Goal: Check status: Check status

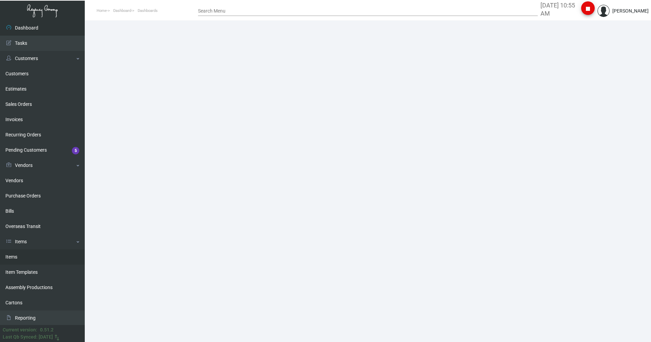
click at [17, 257] on link "Items" at bounding box center [42, 256] width 85 height 15
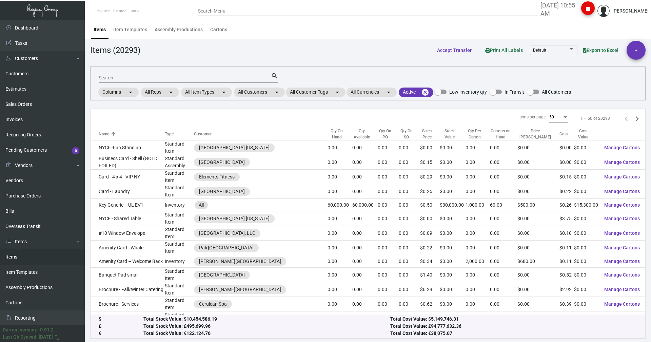
click at [114, 79] on input "Search" at bounding box center [185, 77] width 172 height 5
type input "[PERSON_NAME] slipper"
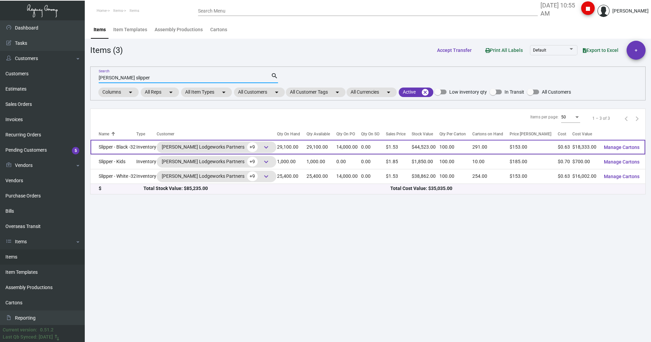
click at [128, 149] on td "Slipper - Black -32" at bounding box center [114, 147] width 46 height 15
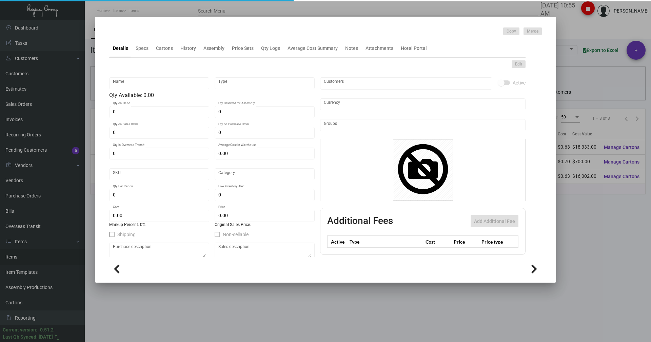
type input "Slipper - Black -32"
type input "Inventory"
type input "29,100"
type input "14,000"
type input "$ 0.63664"
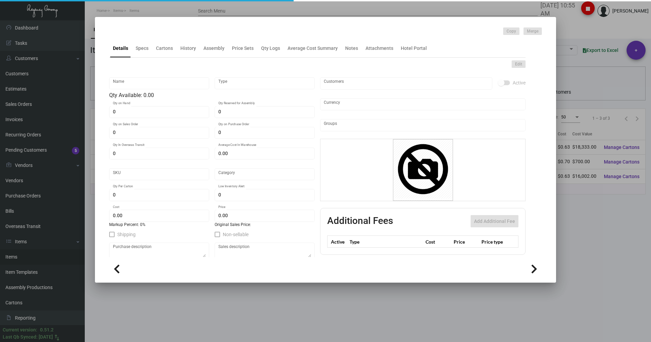
type input "Overseas"
type input "100"
type input "$ 0.63"
type input "$ 1.53"
type textarea "HR Slipper: Size #10 slipper, 1 size to fit all, black color cushion material ,…"
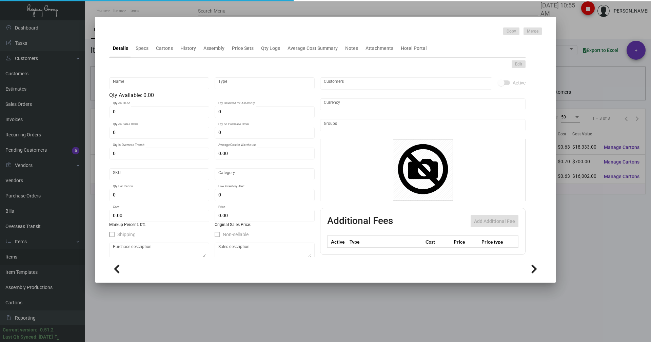
type textarea "HR Slipper: Size #10 slipper, 1 size to fit all, black color cushion material ,…"
checkbox input "true"
type input "United States Dollar $"
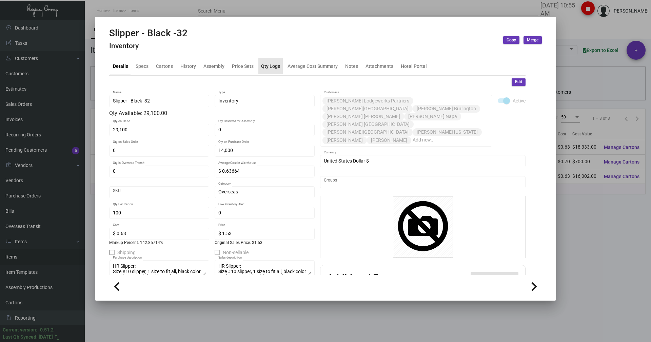
click at [272, 66] on div "Qty Logs" at bounding box center [270, 65] width 19 height 7
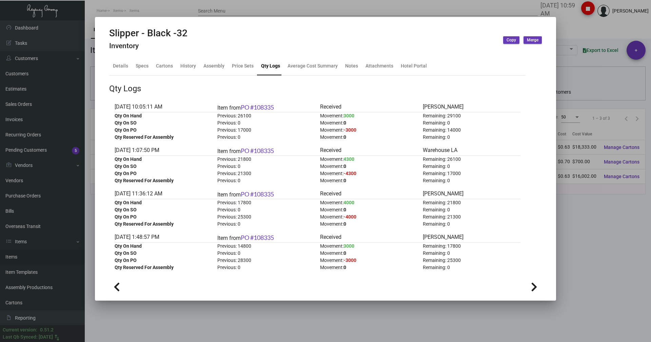
click at [179, 6] on div at bounding box center [325, 171] width 651 height 342
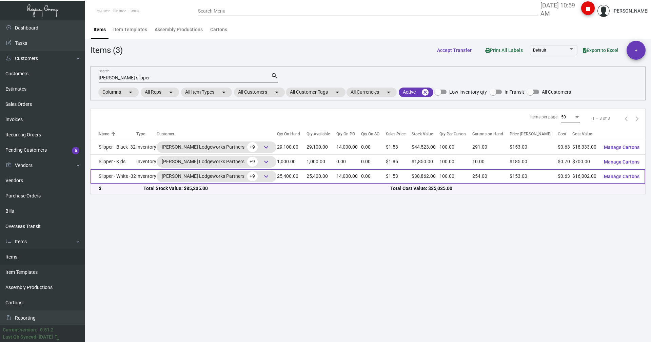
click at [121, 176] on td "Slipper - White -32" at bounding box center [114, 176] width 46 height 15
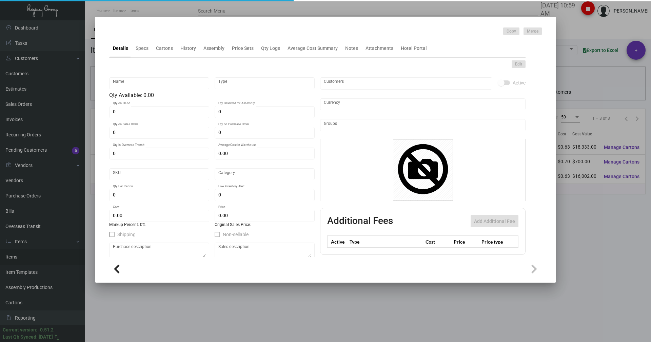
type input "Slipper - White -32"
type input "Inventory"
type input "25,400"
type input "14,000"
type input "$ 0.63664"
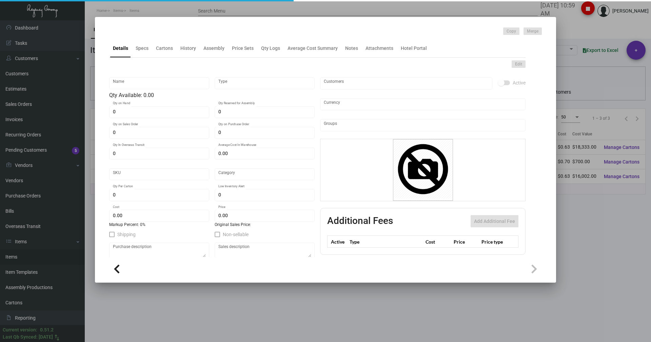
type input "Overseas"
type input "100"
type input "$ 0.63"
type input "$ 1.53"
type textarea "HR Slipper: Size #10 slipper, 1 size to fit all, black color cushion material ,…"
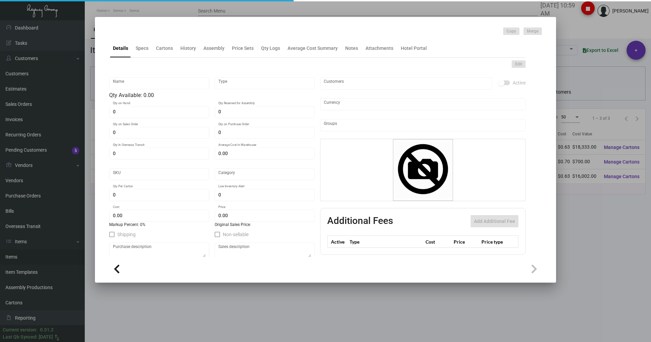
type textarea "HR Slipper: Size #10 slipper, 1 size to fit all, black color cushion material ,…"
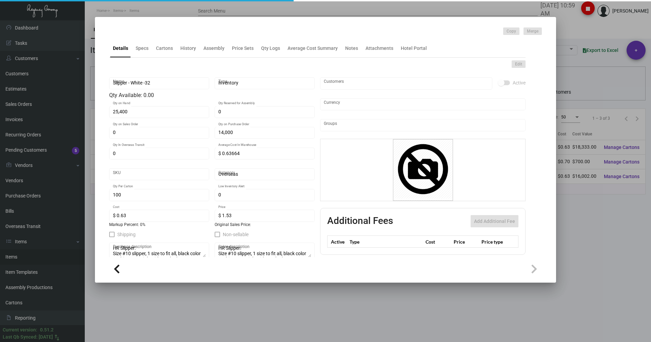
checkbox input "true"
type input "United States Dollar $"
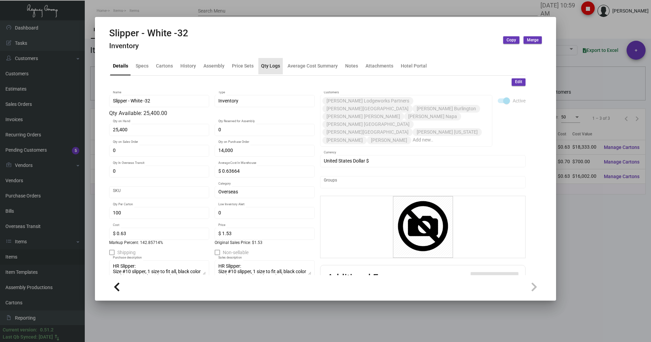
click at [270, 65] on div "Qty Logs" at bounding box center [270, 65] width 19 height 7
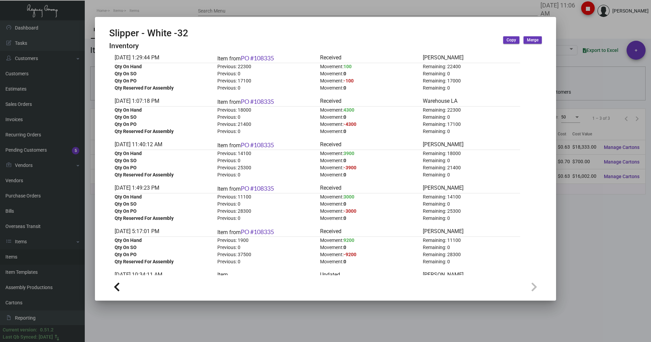
scroll to position [102, 0]
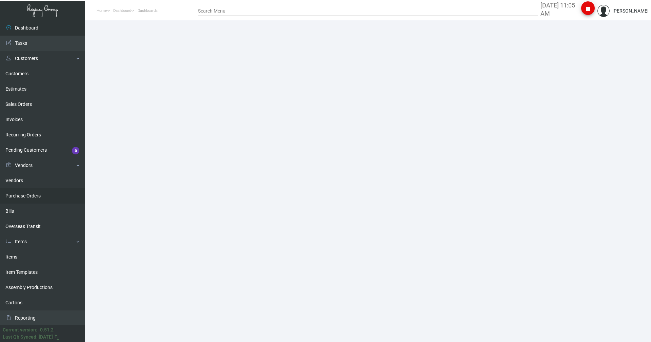
click at [17, 195] on link "Purchase Orders" at bounding box center [42, 195] width 85 height 15
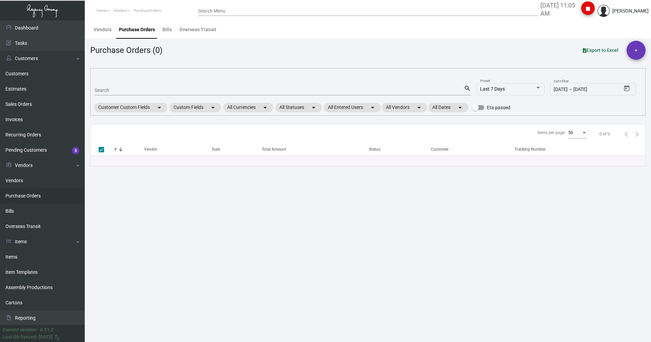
click at [119, 87] on div "Search" at bounding box center [279, 90] width 369 height 11
paste input "107931"
type input "107931"
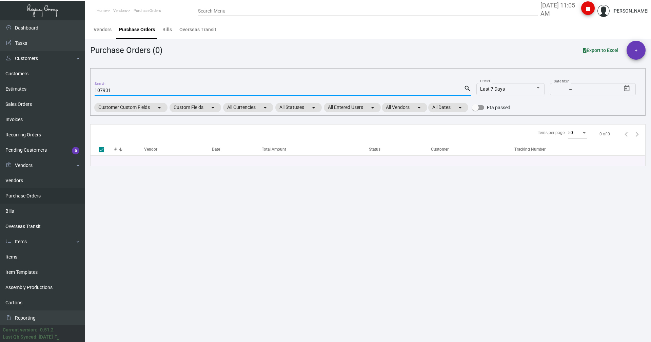
type input "107931"
checkbox input "false"
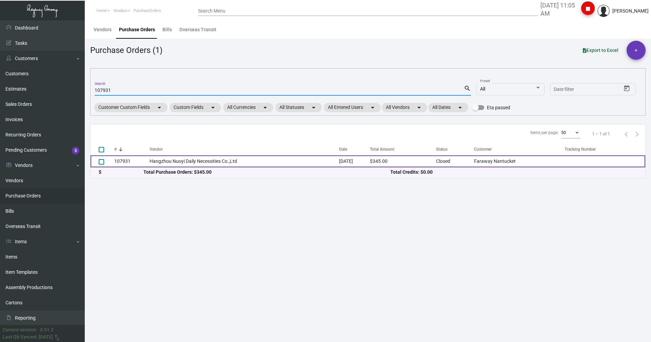
click at [150, 157] on td "Hangzhou Nuoyi Daily Necessities Co.,Ltd" at bounding box center [245, 161] width 190 height 12
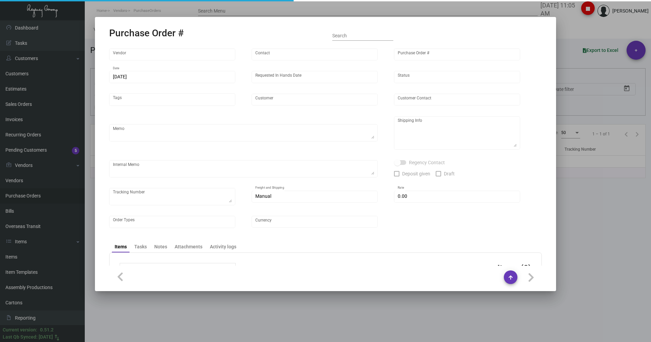
type input "Hangzhou Nuoyi Daily Necessities Co.,Ltd"
type input "Cheng Lin"
type input "107931"
type input "10/22/2024"
type input "11/22/2024"
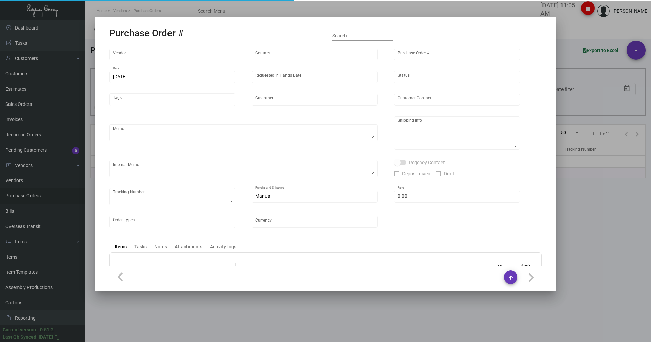
type input "Faraway Nantucket"
type textarea "Please ship by air to our NJ warehouse."
type textarea "Regency Group NJ - Alex Penate 22 Belgrove Dr. Kearny, NJ, 07032 US"
type textarea "Air to NJ 09/24/2024 - ACH down-payment rec'd $883.50"
checkbox input "true"
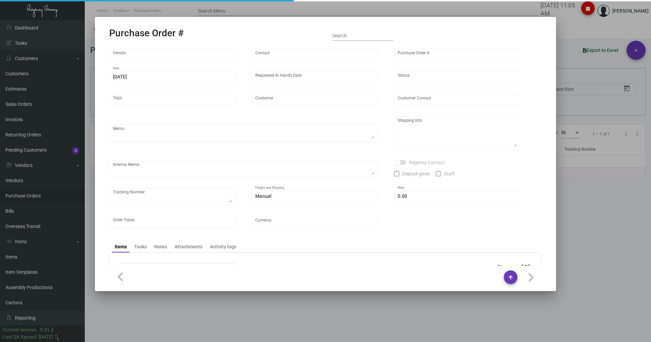
type input "$ 0.00"
type input "United States Dollar $"
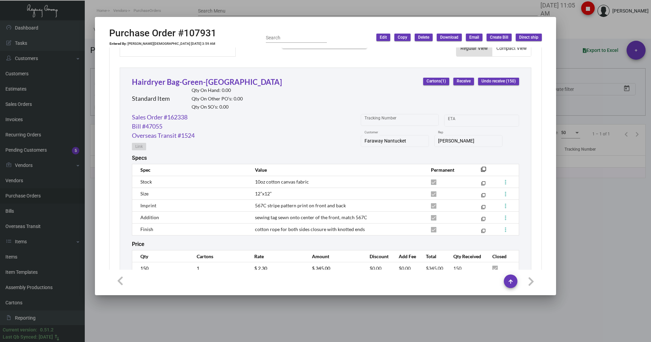
scroll to position [257, 0]
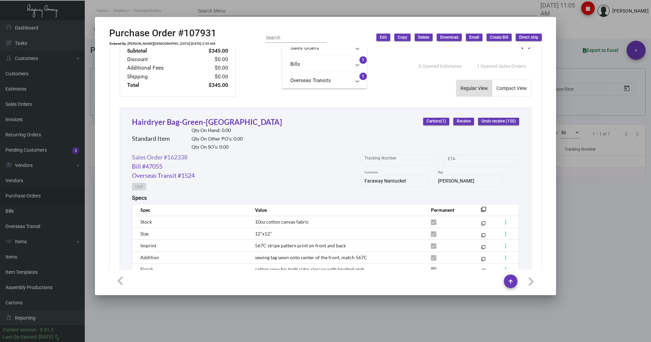
click at [181, 158] on link "Sales Order #162338" at bounding box center [160, 157] width 56 height 9
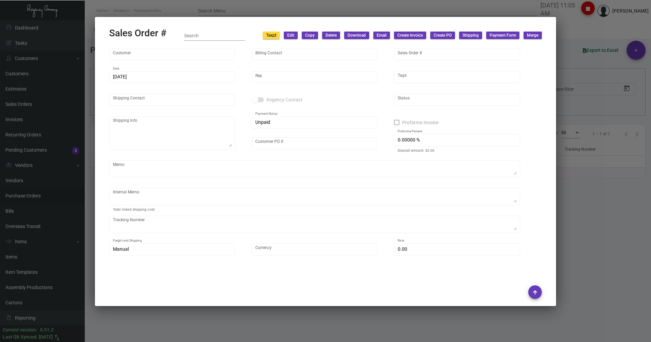
type input "Faraway Nantucket"
type input "Natasha Crawford"
type input "162338"
type input "8/21/2024"
type input "Kyle Kliebhan"
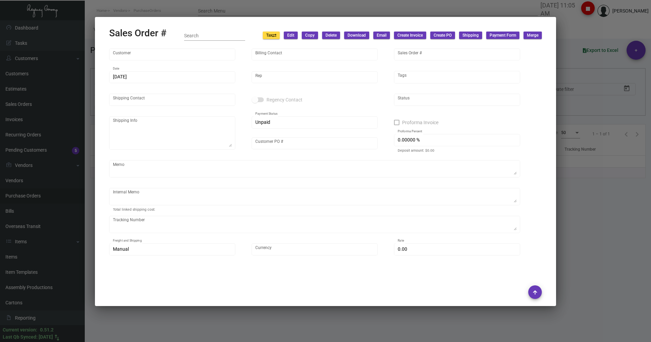
type input "Natasha Crawford"
type textarea "Faraway Nantucket - Natasha Crawford 29 Centre St. Nantucket, Massachusetts, 02…"
type input "Natasha Crawford"
checkbox input "true"
type input "100.00000 %"
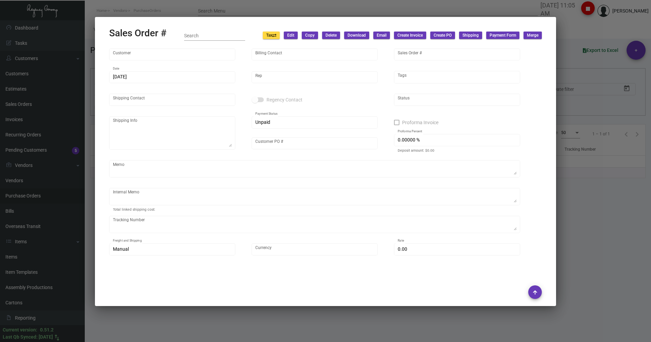
type textarea "Air to NJ 09/24/2024 - ACH down-payment rec'd $883.50 9.75"
type input "United States Dollar $"
type input "$ 38.41"
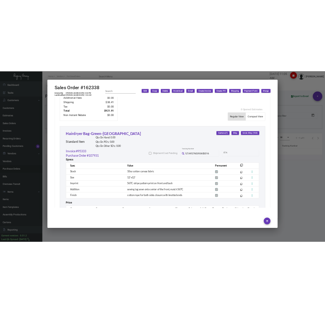
scroll to position [354, 0]
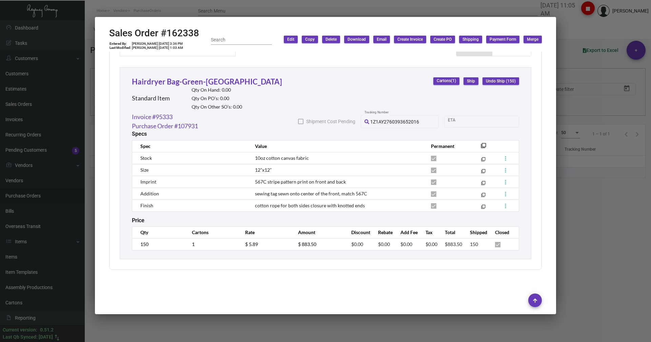
click at [582, 225] on div at bounding box center [325, 171] width 651 height 342
